Goal: Task Accomplishment & Management: Complete application form

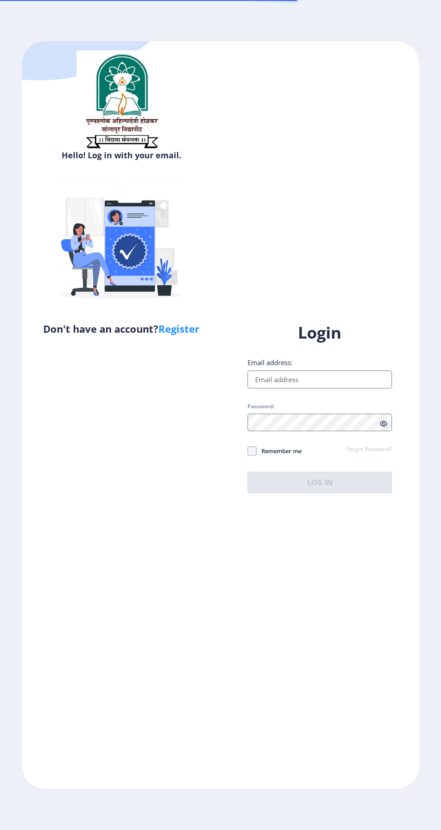
click at [364, 389] on input "Email address:" at bounding box center [319, 380] width 144 height 18
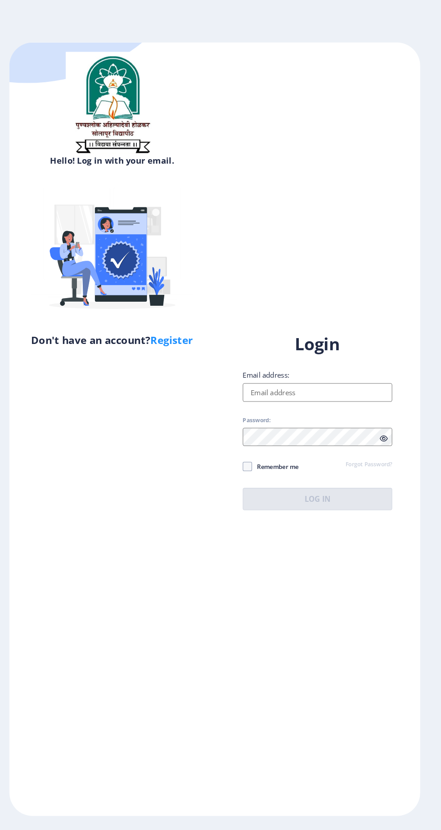
scroll to position [12, 0]
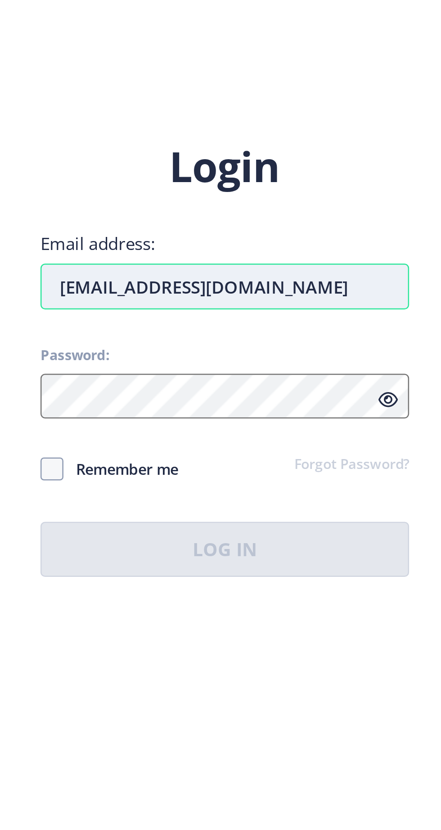
type input "[EMAIL_ADDRESS][DOMAIN_NAME]"
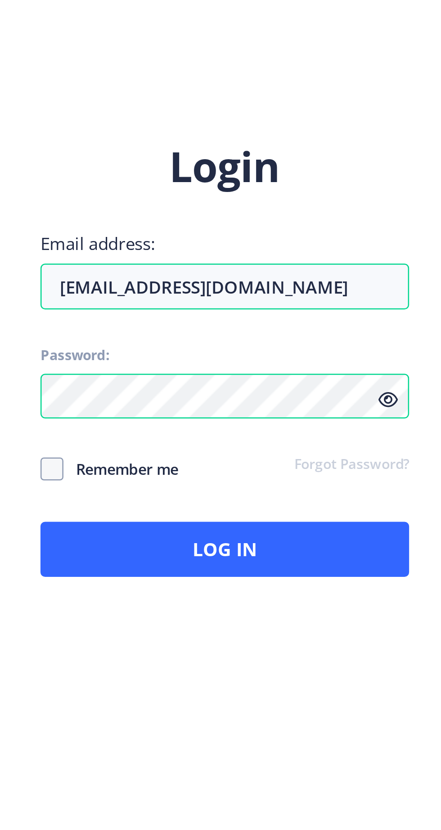
click at [287, 454] on span "Remember me" at bounding box center [278, 451] width 45 height 11
click at [248, 452] on input "Remember me" at bounding box center [247, 451] width 0 height 0
checkbox input "true"
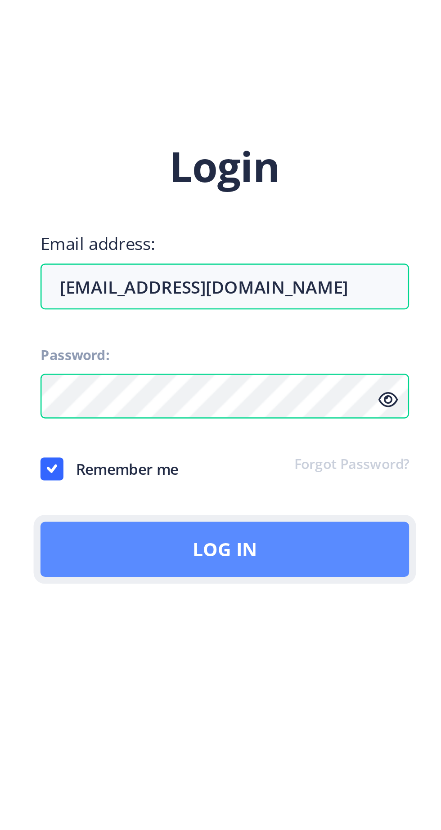
click at [392, 493] on button "Log In" at bounding box center [319, 483] width 144 height 22
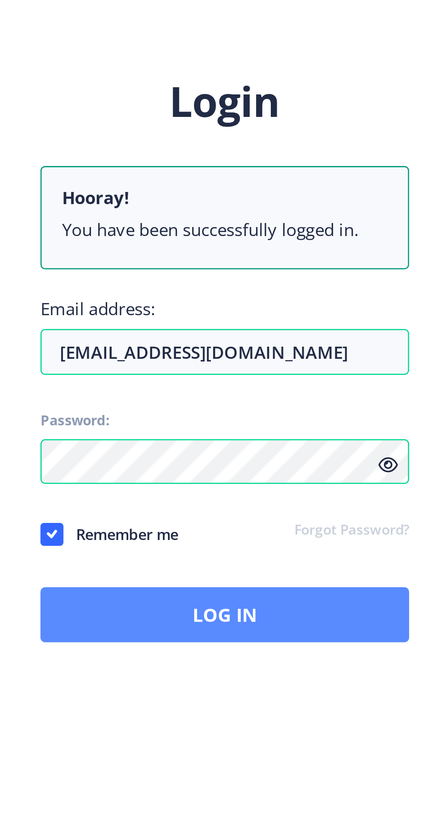
scroll to position [12, 0]
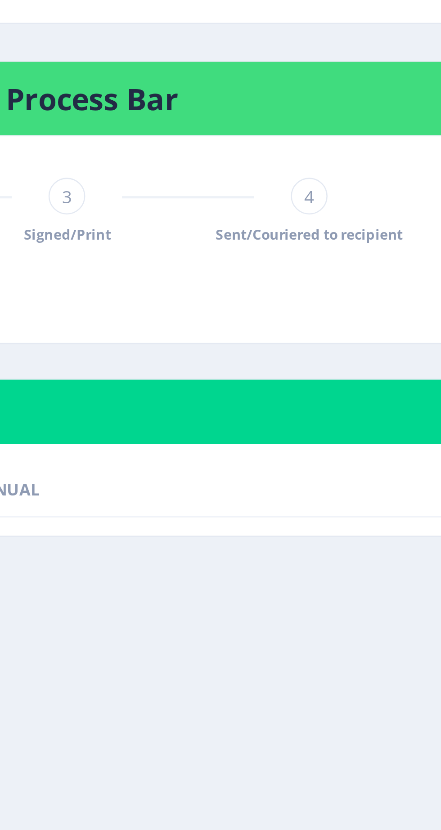
scroll to position [12, 0]
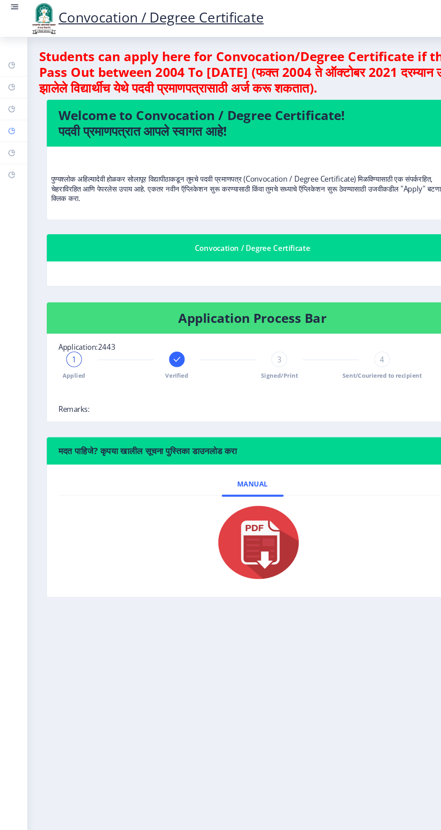
click at [14, 125] on rect at bounding box center [10, 120] width 7 height 7
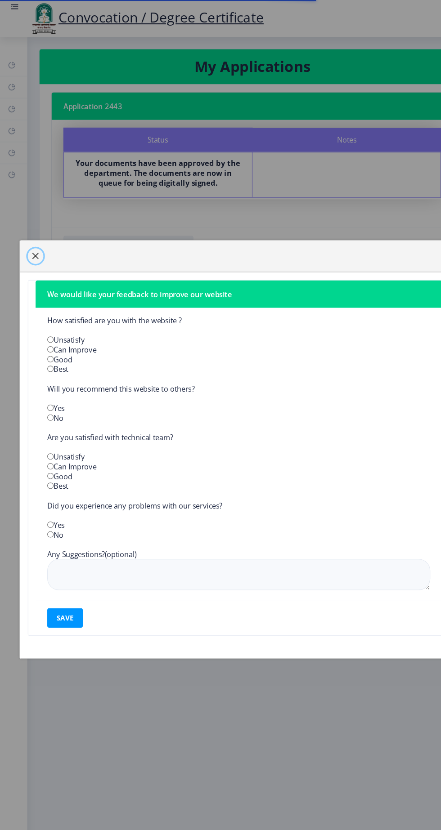
click at [36, 240] on span "button" at bounding box center [32, 236] width 7 height 7
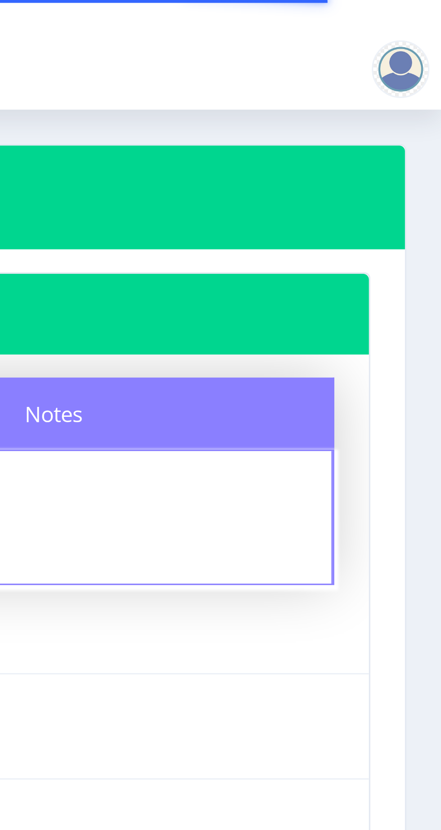
click at [430, 23] on div at bounding box center [428, 22] width 18 height 18
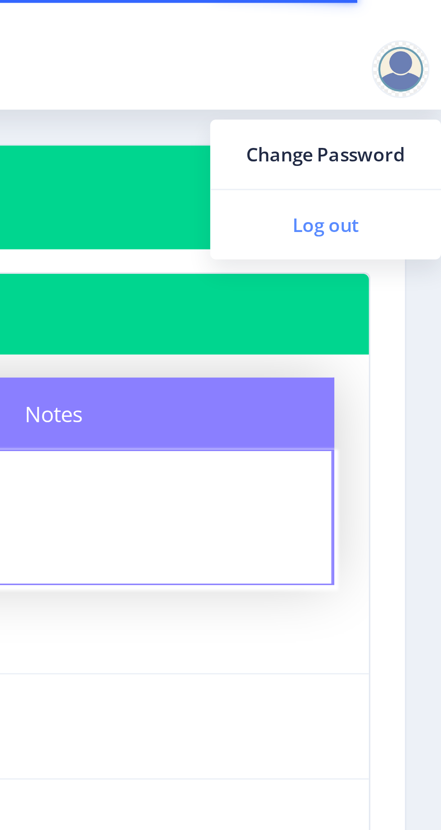
click at [416, 72] on span "Log out" at bounding box center [405, 70] width 58 height 11
